Goal: Information Seeking & Learning: Learn about a topic

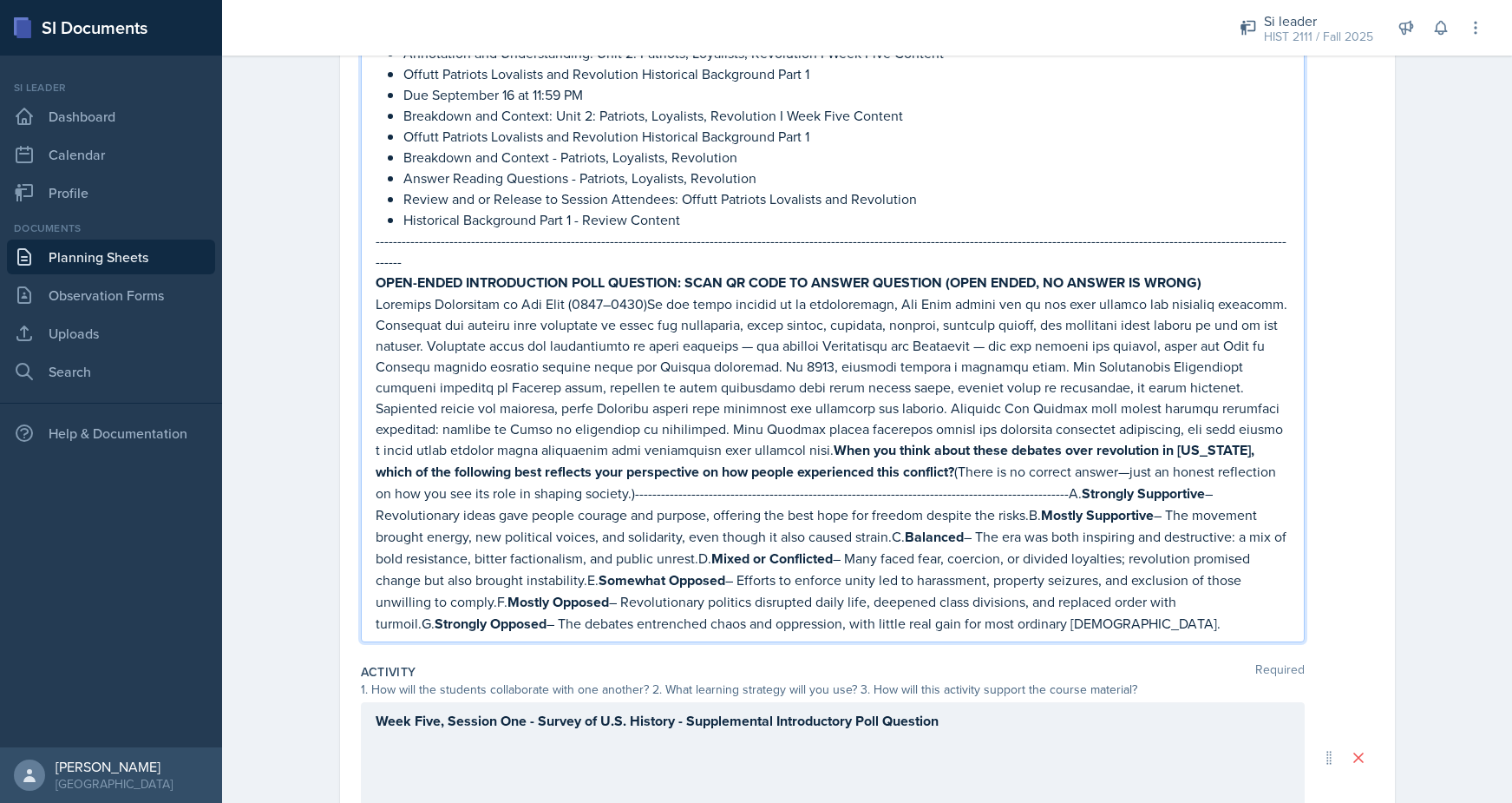
scroll to position [508, 0]
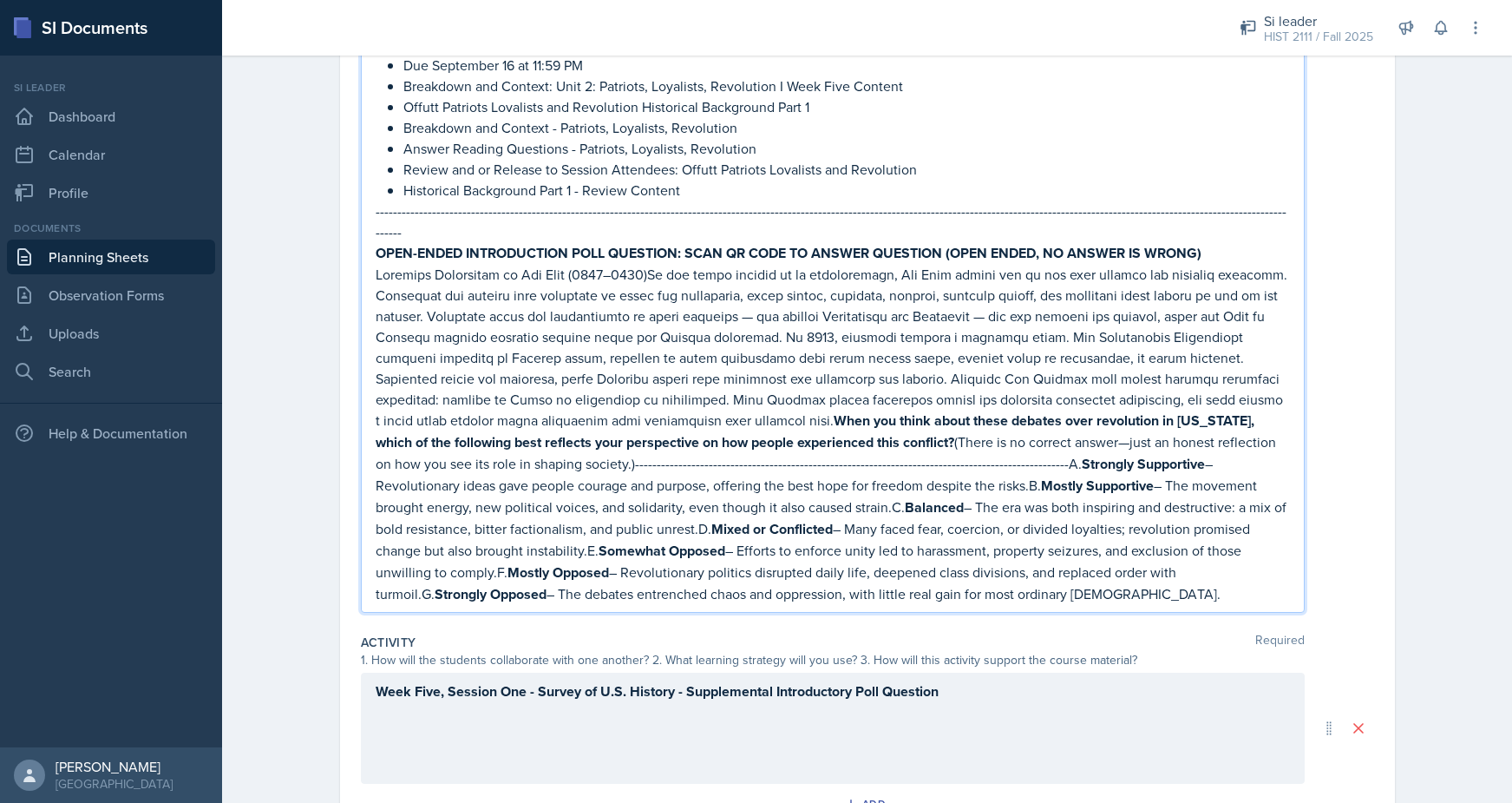
click at [893, 424] on p "When you think about these debates over revolution in New York, which of the fo…" at bounding box center [832, 434] width 914 height 341
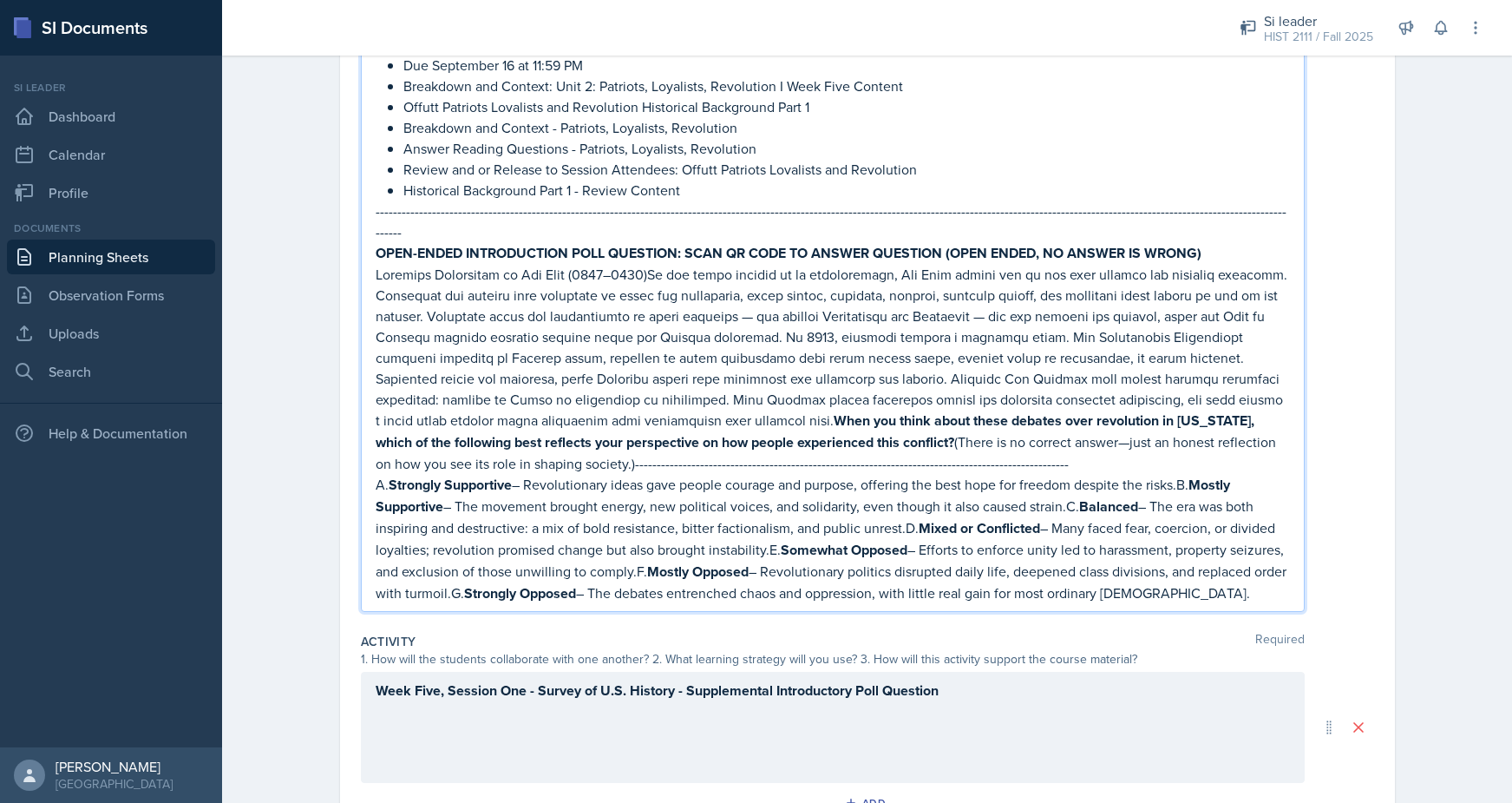
click at [1189, 474] on p "A. Strongly Supportive – Revolutionary ideas gave people courage and purpose, o…" at bounding box center [832, 538] width 914 height 130
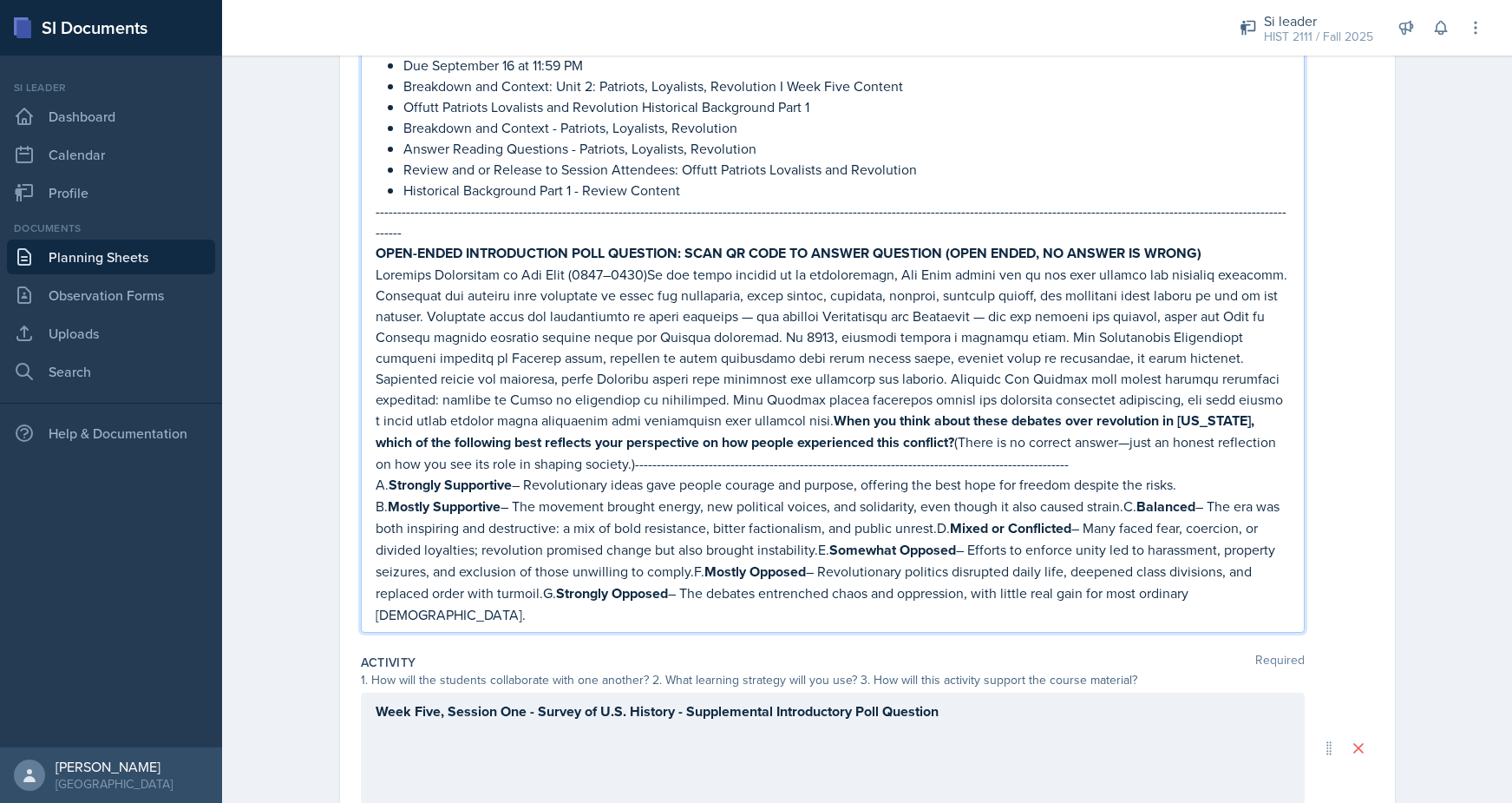
click at [1133, 495] on p "B. Mostly Supportive – The movement brought energy, new political voices, and s…" at bounding box center [832, 559] width 914 height 129
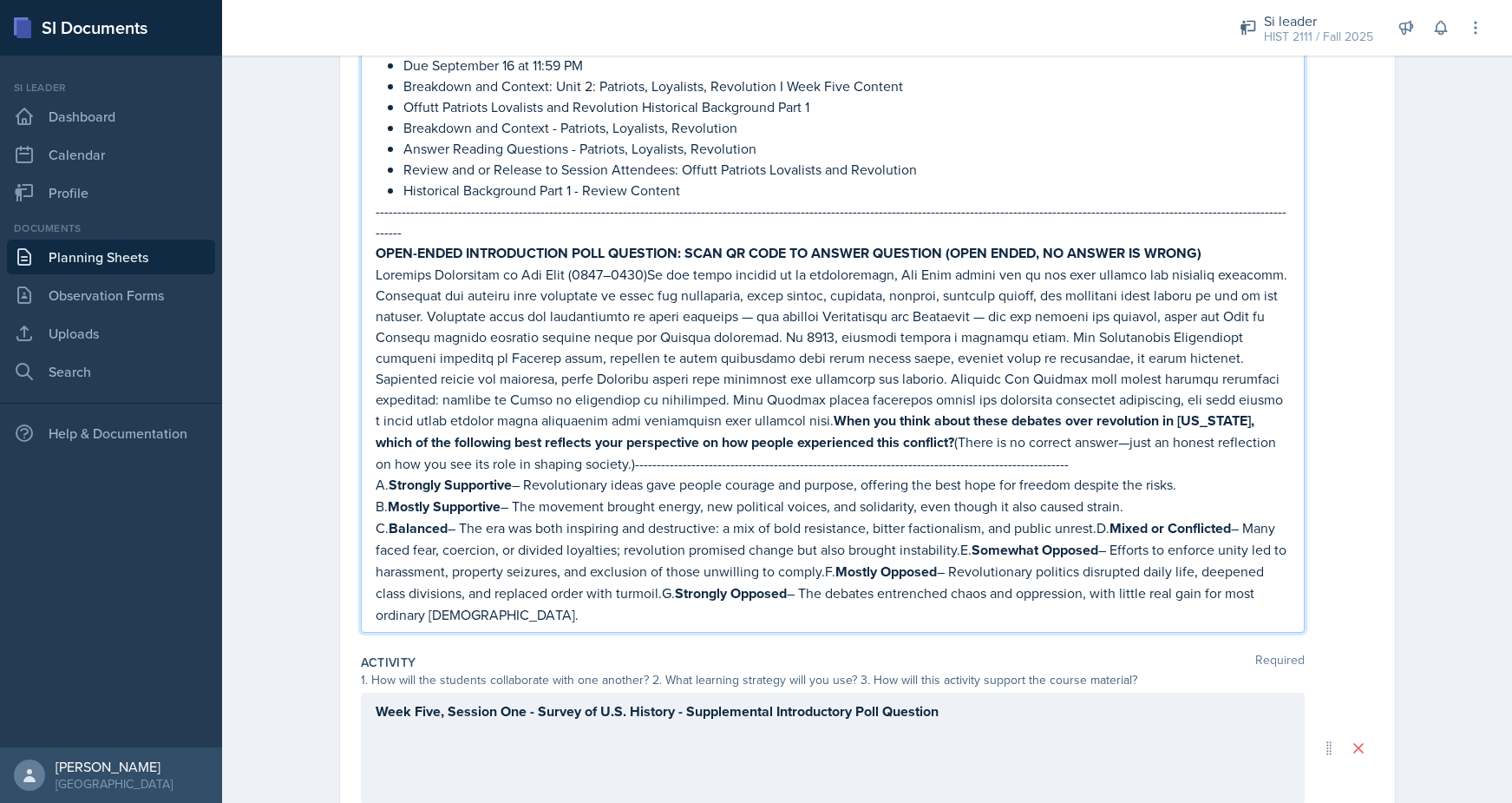
click at [1103, 517] on p "C. Balanced – The era was both inspiring and destructive: a mix of bold resista…" at bounding box center [832, 570] width 914 height 107
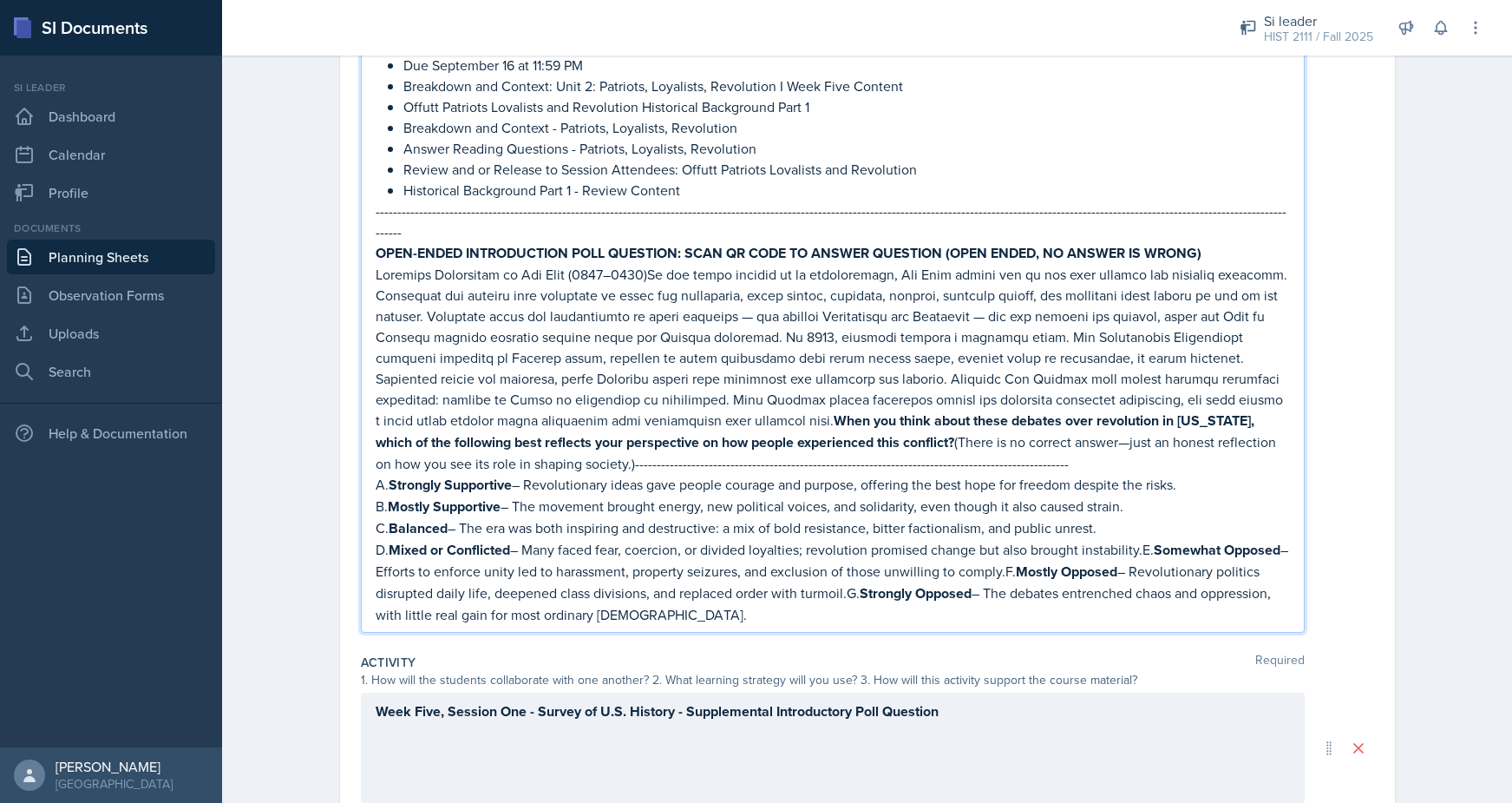
click at [1149, 538] on p "D. Mixed or Conflicted – Many faced fear, coercion, or divided loyalties; revol…" at bounding box center [832, 581] width 914 height 86
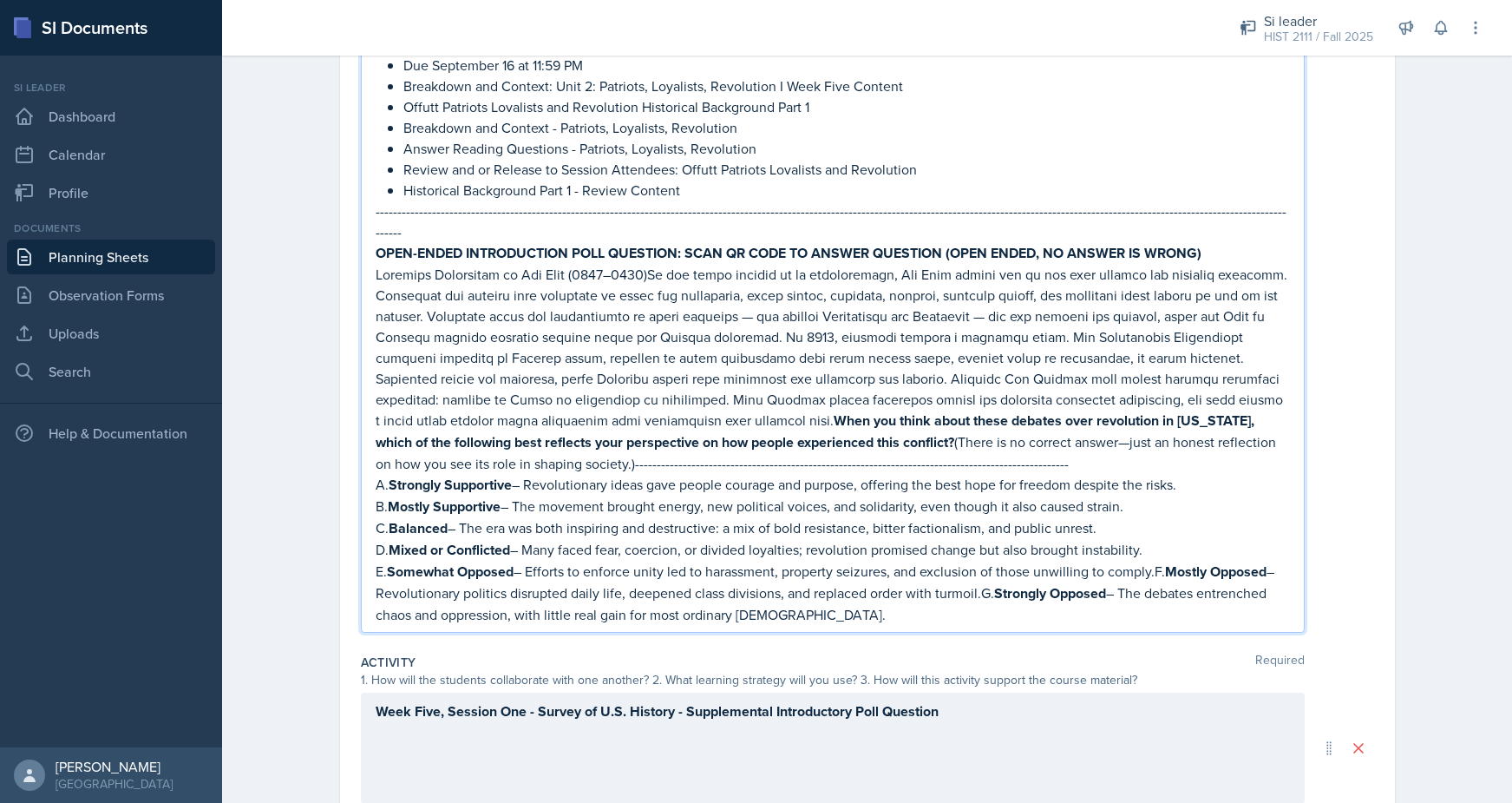
click at [1160, 560] on p "E. Somewhat Opposed – Efforts to enforce unity led to harassment, property seiz…" at bounding box center [832, 592] width 914 height 64
click at [1113, 582] on p "F. Mostly Opposed – Revolutionary politics disrupted daily life, deepened class…" at bounding box center [832, 602] width 914 height 42
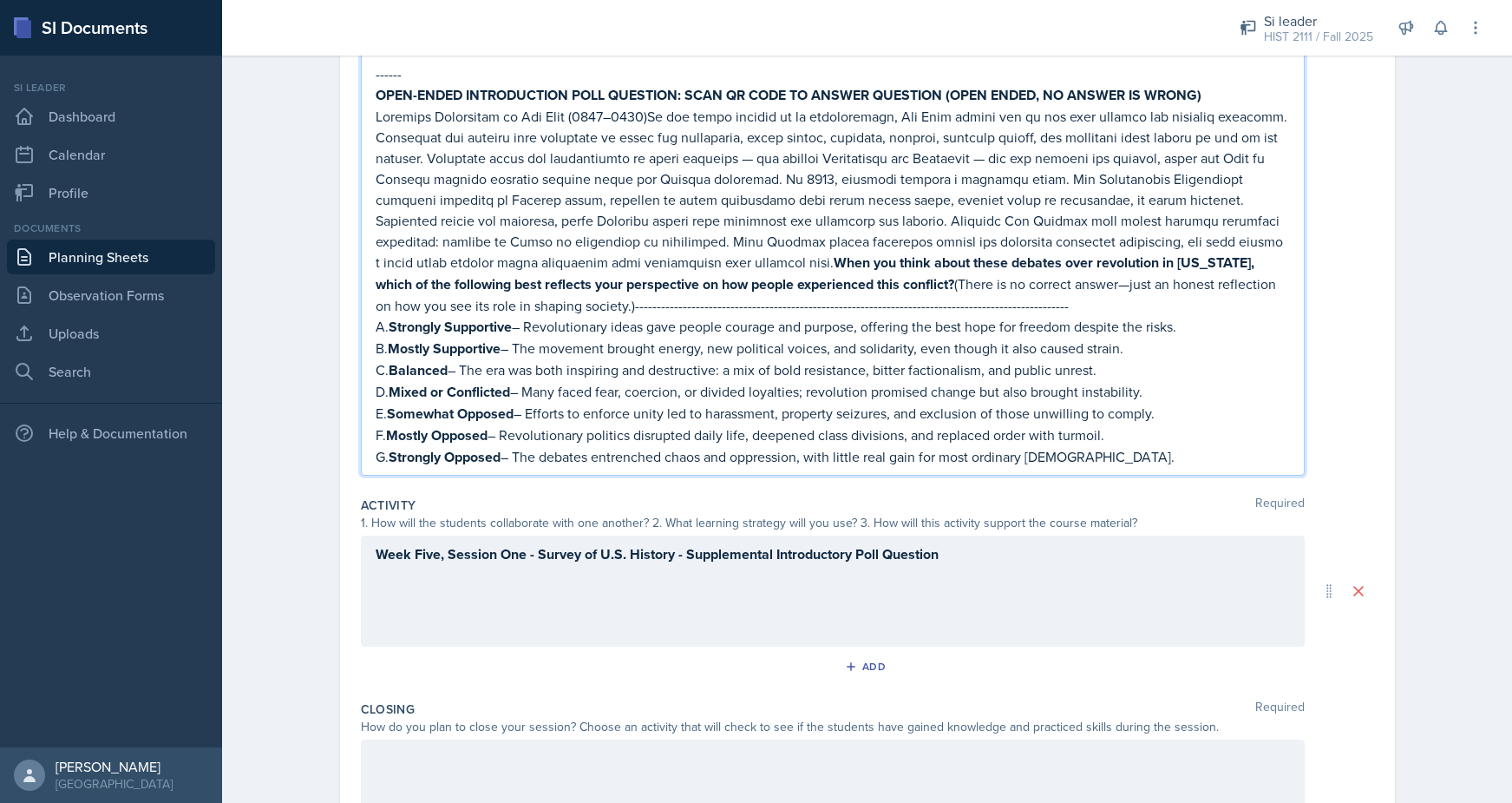
scroll to position [701, 0]
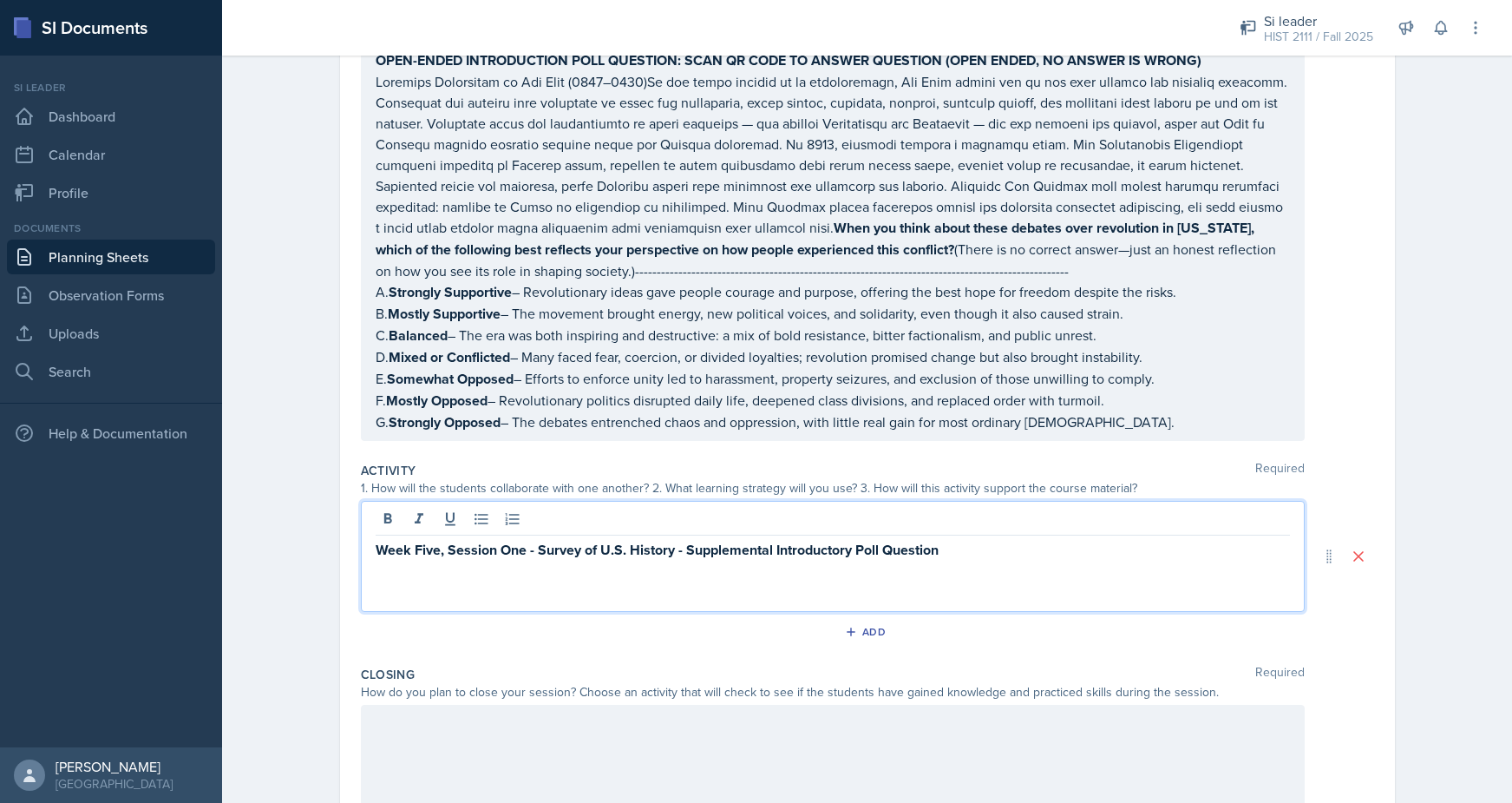
click at [814, 560] on p at bounding box center [832, 570] width 914 height 21
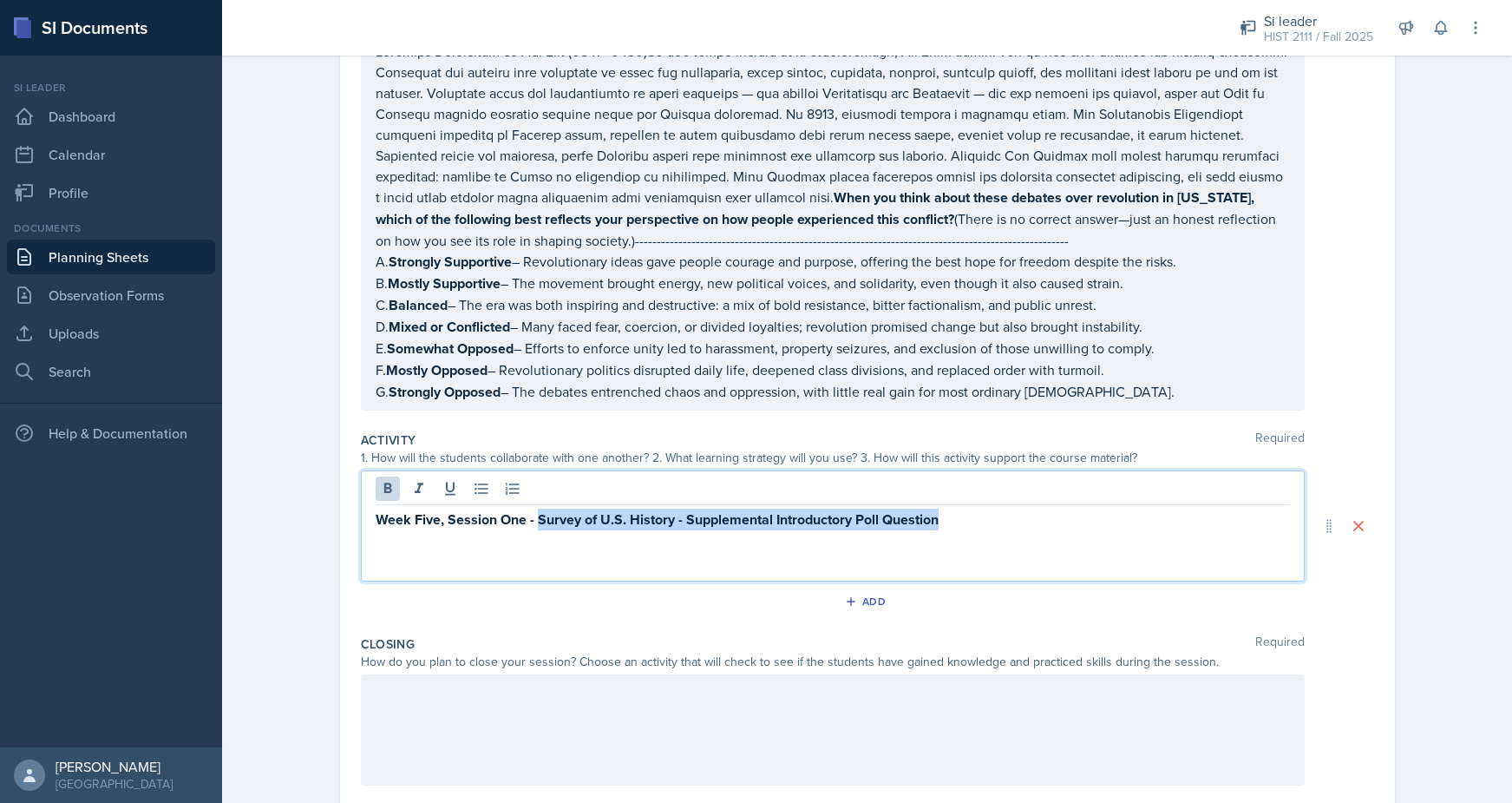
drag, startPoint x: 974, startPoint y: 474, endPoint x: 539, endPoint y: 478, distance: 435.0
click at [539, 508] on p "Week Five, Session One - Survey of U.S. History - Supplemental Introductory Pol…" at bounding box center [832, 519] width 914 height 22
drag, startPoint x: 562, startPoint y: 476, endPoint x: 355, endPoint y: 471, distance: 207.1
click at [355, 471] on div "Date September 15th, 2025 September 2025 31 1 2 3 4 5 6 7 8 9 10 11 12 13 14 15…" at bounding box center [867, 172] width 1055 height 1474
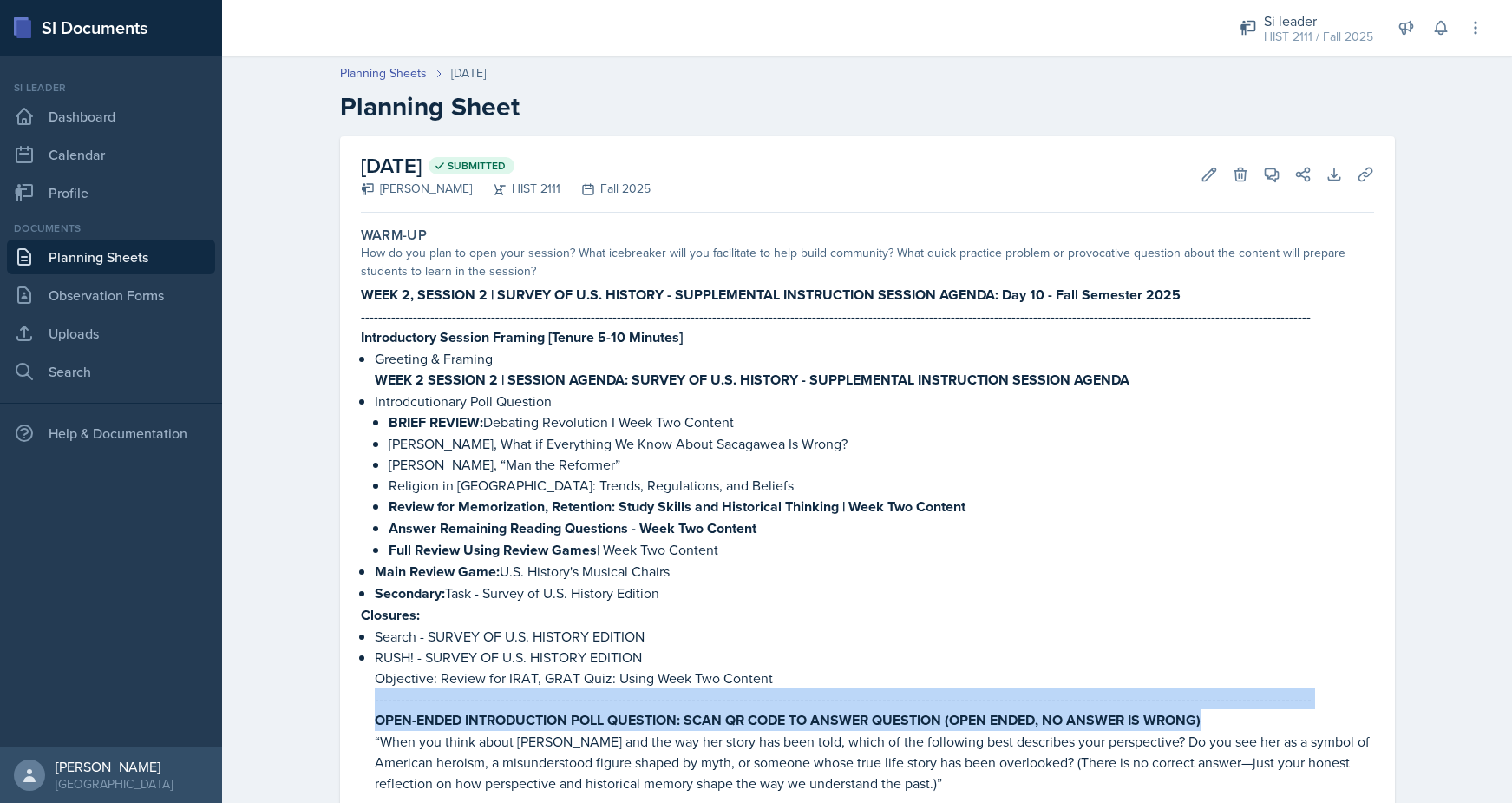
scroll to position [429, 0]
